Goal: Task Accomplishment & Management: Manage account settings

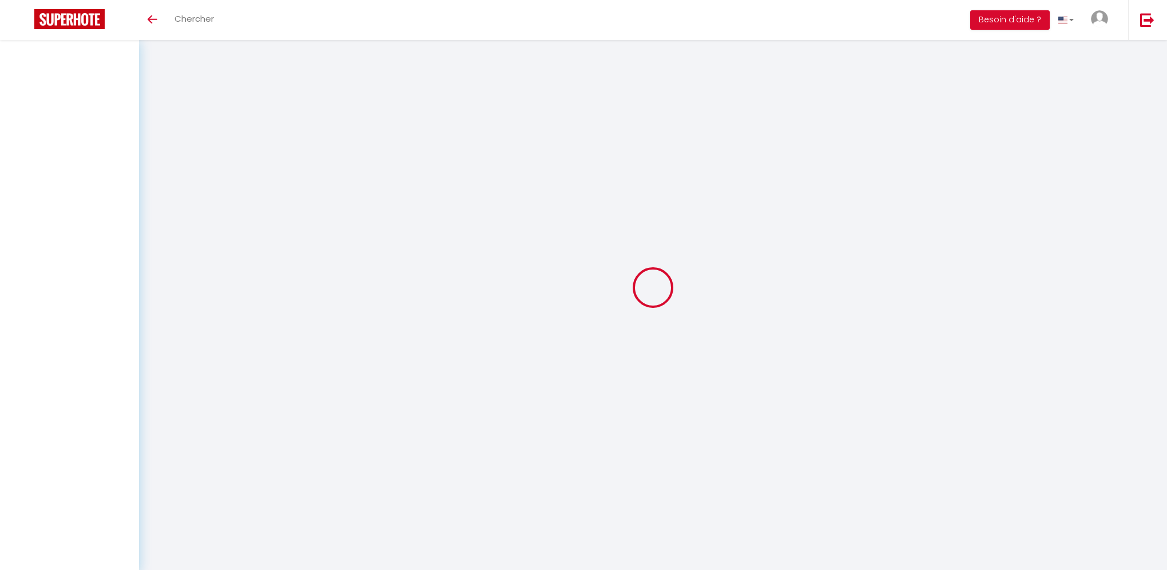
select select
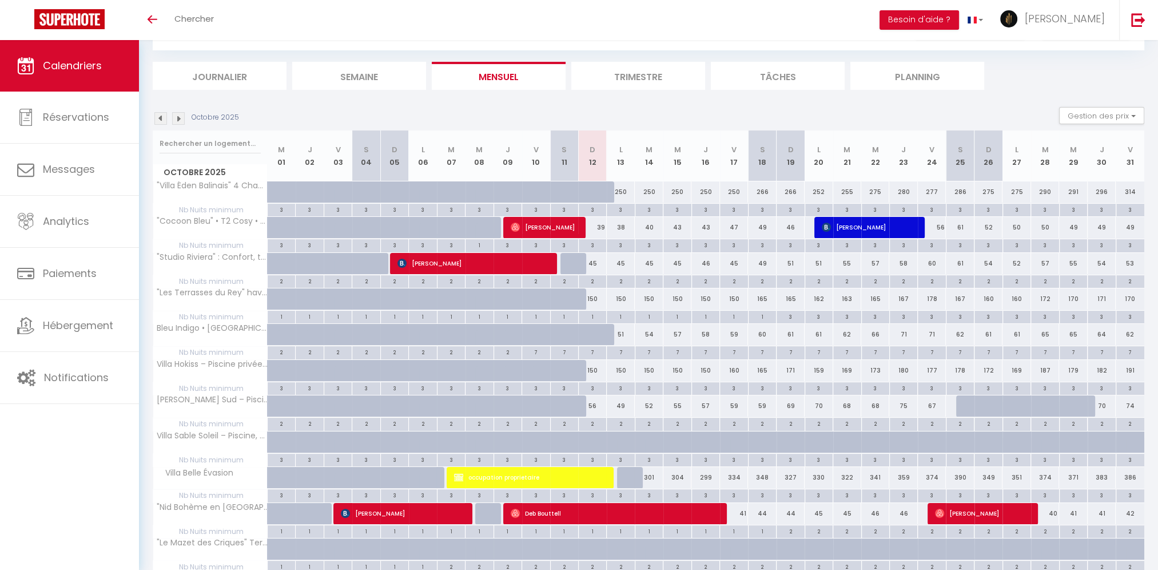
scroll to position [114, 0]
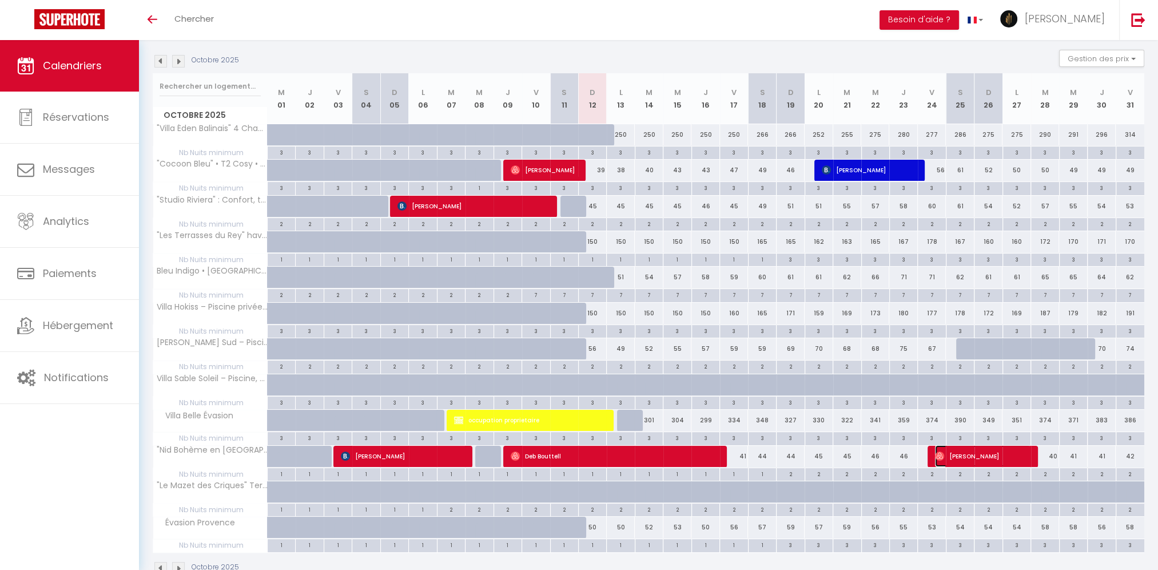
click at [959, 453] on span "[PERSON_NAME]" at bounding box center [983, 456] width 96 height 22
select select "OK"
select select "0"
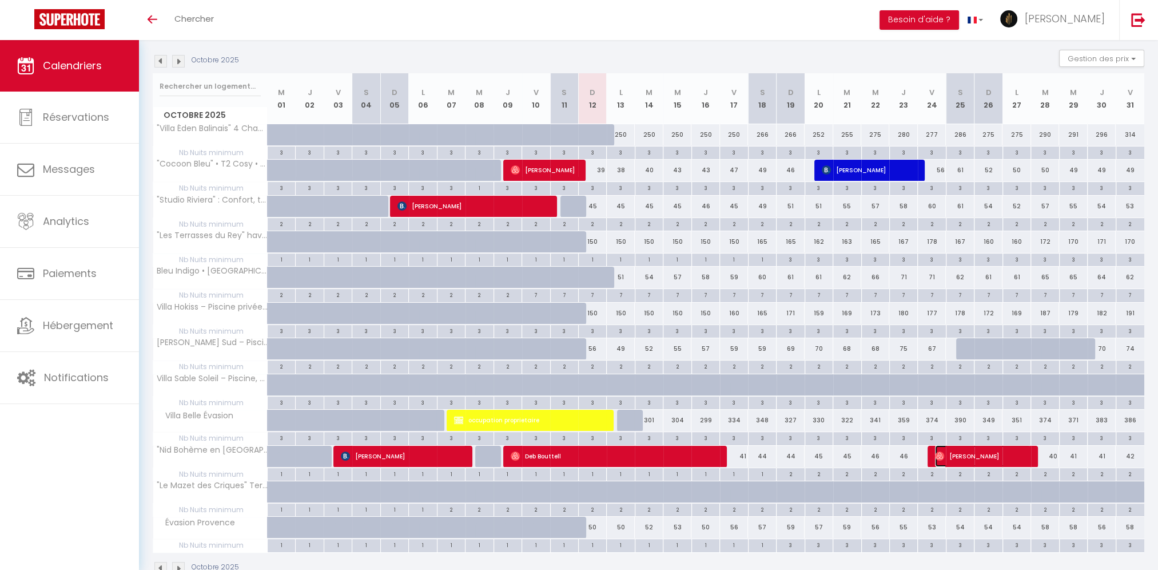
select select "1"
select select
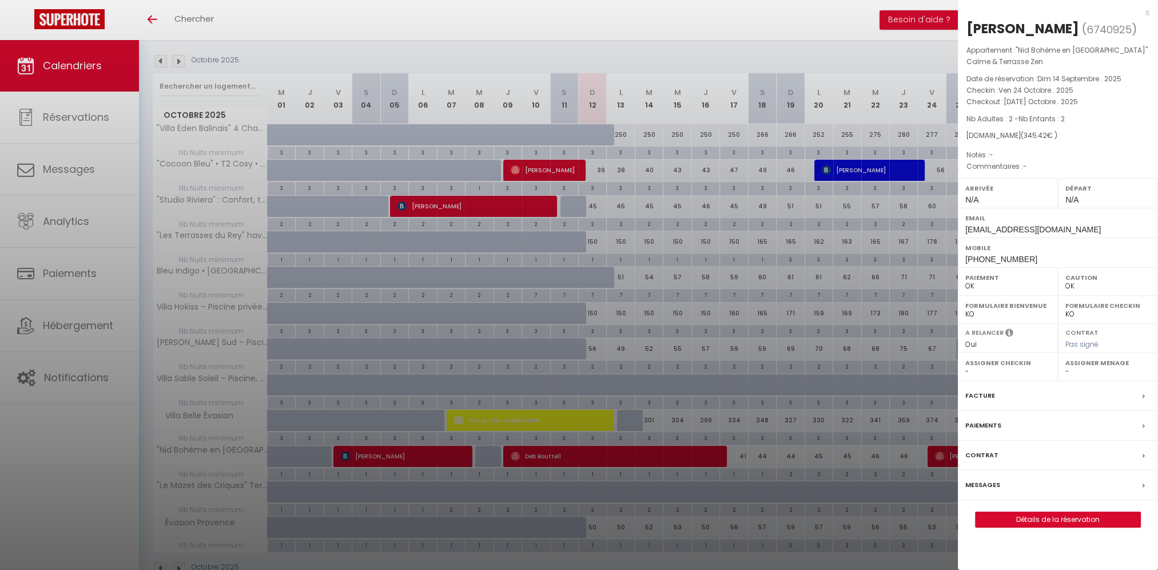
click at [983, 394] on label "Facture" at bounding box center [981, 396] width 30 height 12
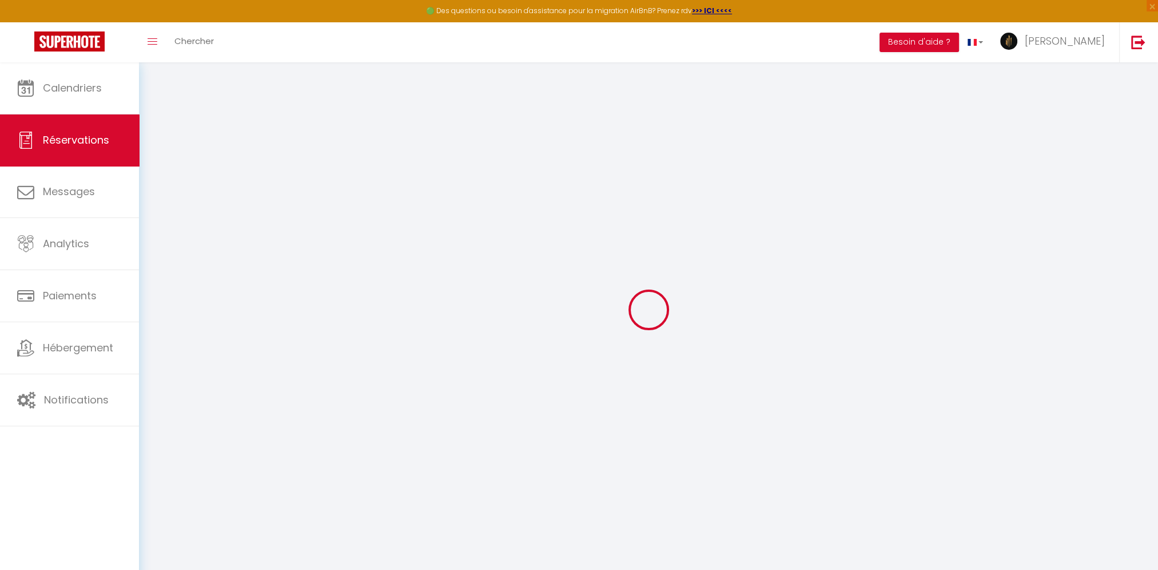
select select "cleaning"
select select "taxes"
select select
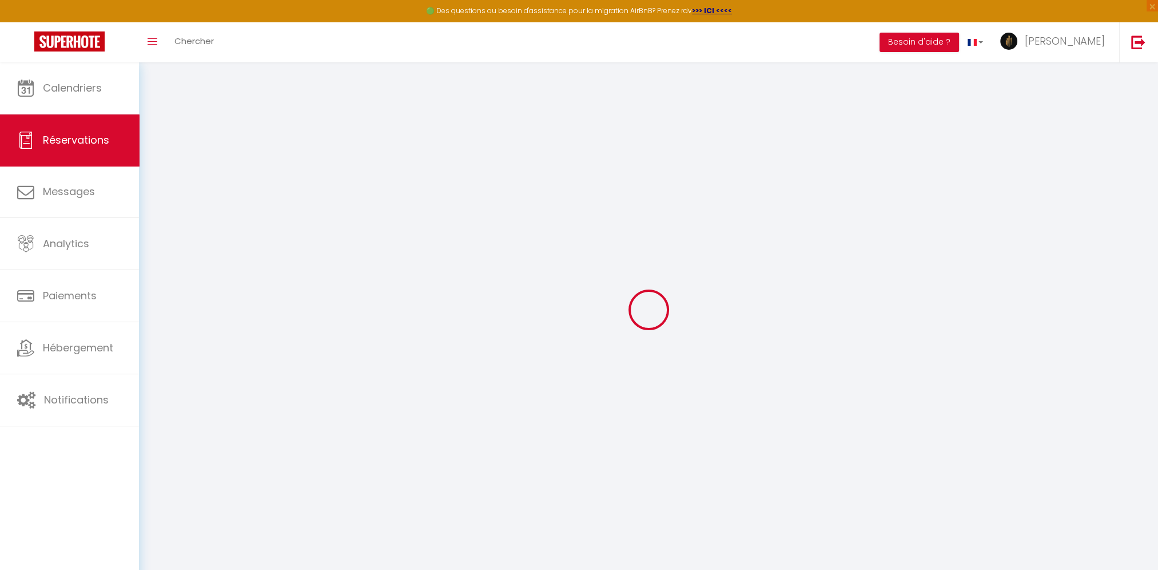
checkbox input "false"
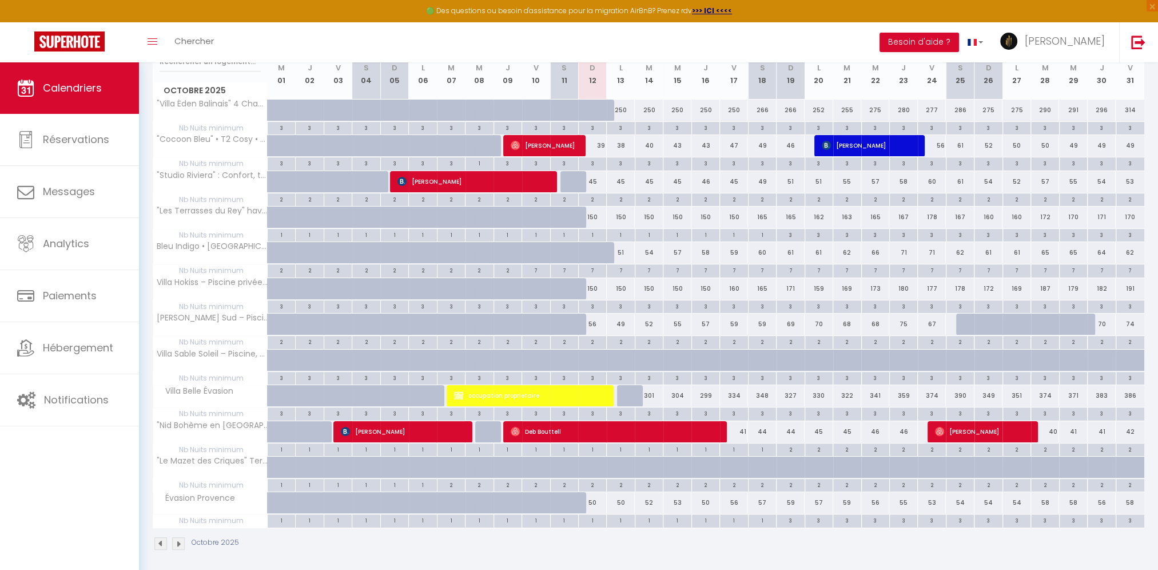
scroll to position [163, 0]
